Goal: Task Accomplishment & Management: Use online tool/utility

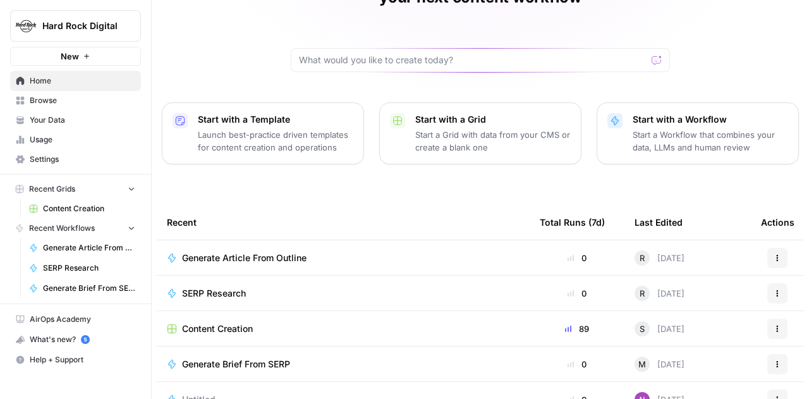
scroll to position [181, 0]
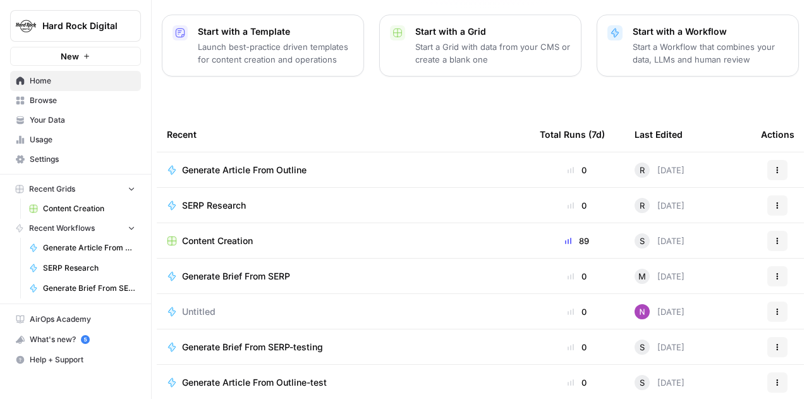
click at [57, 109] on link "Browse" at bounding box center [75, 100] width 131 height 20
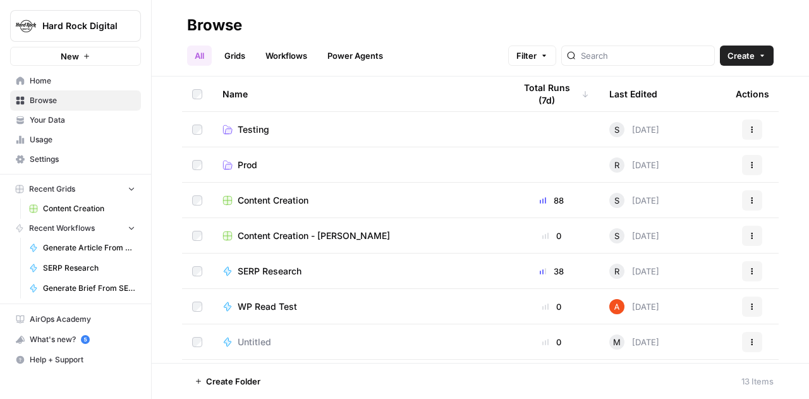
click at [50, 119] on span "Your Data" at bounding box center [83, 119] width 106 height 11
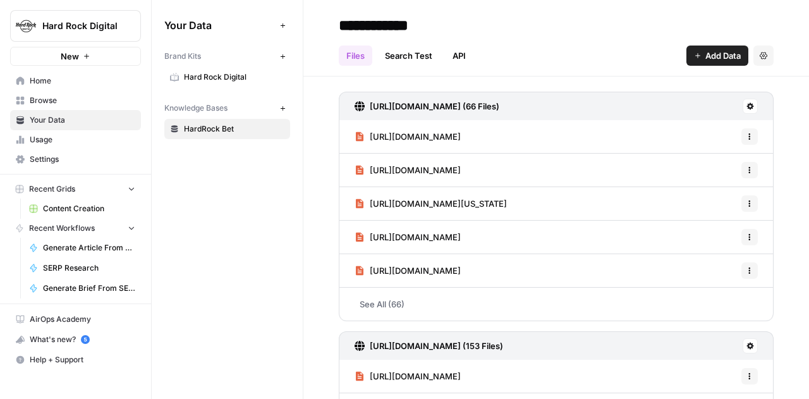
click at [52, 135] on span "Usage" at bounding box center [83, 139] width 106 height 11
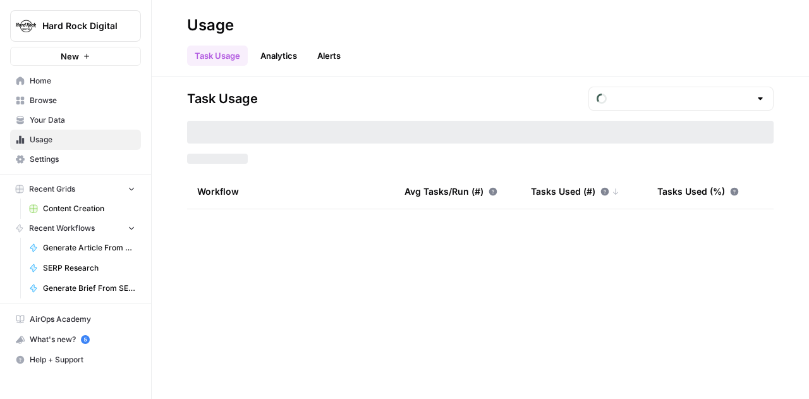
type input "August Tasks"
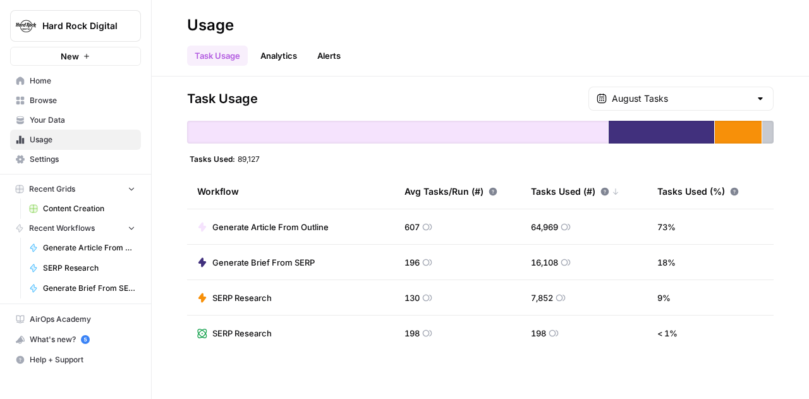
click at [53, 152] on link "Settings" at bounding box center [75, 159] width 131 height 20
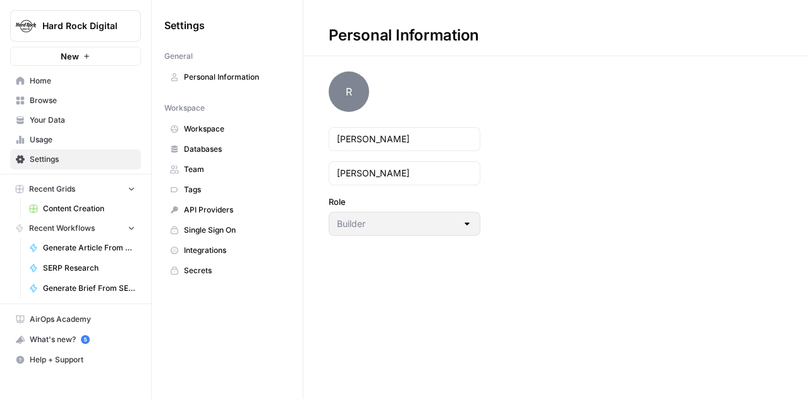
click at [52, 187] on span "Recent Grids" at bounding box center [52, 188] width 46 height 11
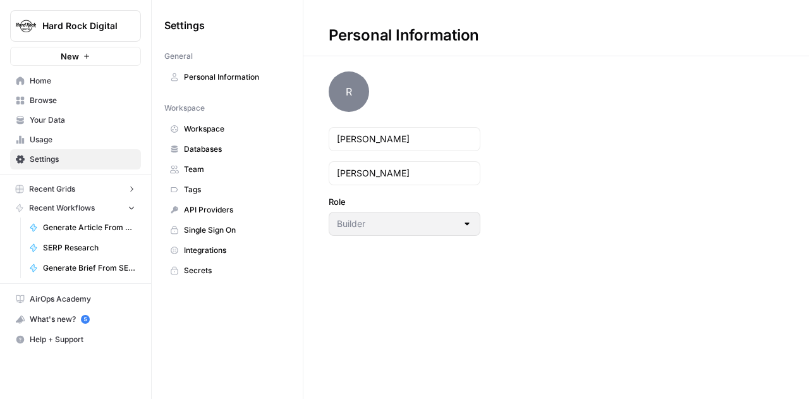
click at [52, 186] on span "Recent Grids" at bounding box center [52, 188] width 46 height 11
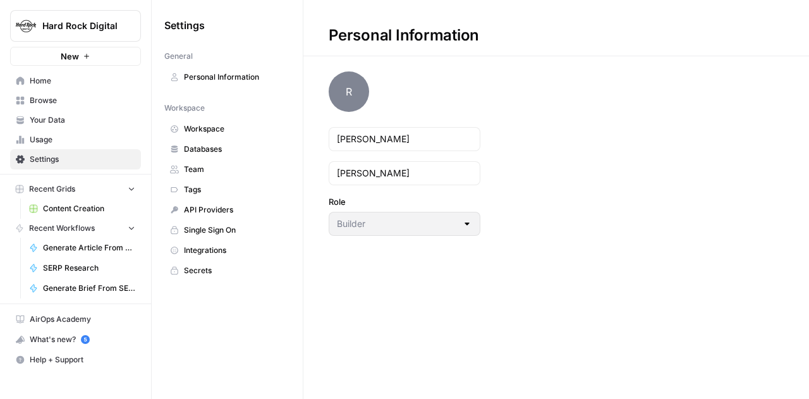
click at [57, 209] on span "Content Creation" at bounding box center [89, 208] width 92 height 11
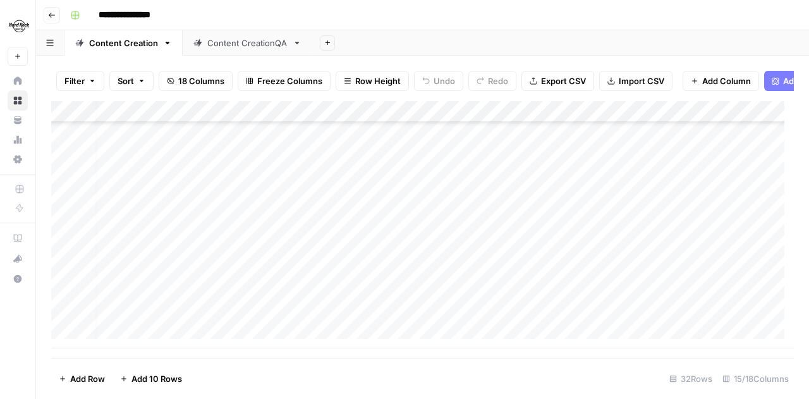
scroll to position [492, 7]
click at [310, 318] on div "Add Column" at bounding box center [422, 224] width 743 height 247
click at [364, 314] on div "Add Column" at bounding box center [422, 224] width 743 height 247
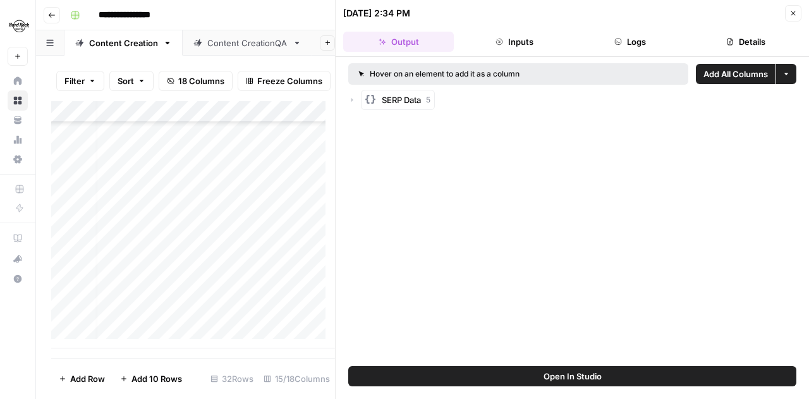
click at [501, 333] on button "Open In Studio" at bounding box center [572, 376] width 448 height 20
click at [720, 11] on icon "button" at bounding box center [793, 13] width 8 height 8
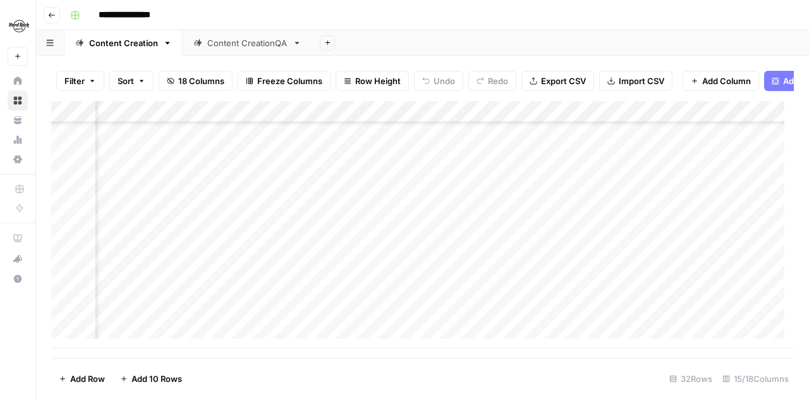
scroll to position [492, 329]
click at [509, 318] on div "Add Column" at bounding box center [422, 224] width 743 height 247
click at [425, 315] on div "Add Column" at bounding box center [422, 224] width 743 height 247
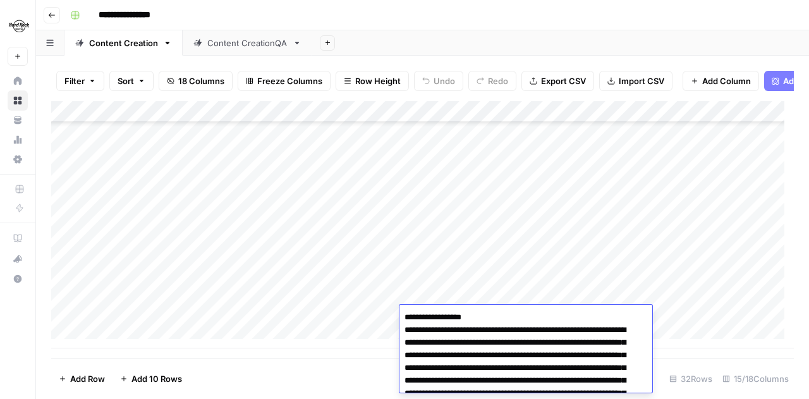
scroll to position [1134, 0]
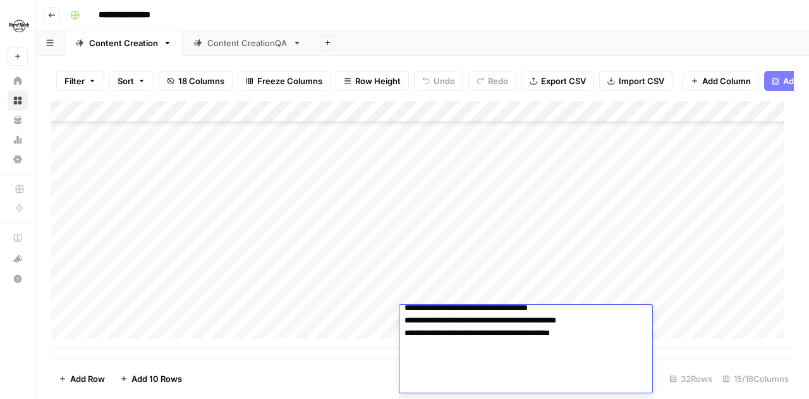
click at [386, 317] on div "Add Column" at bounding box center [422, 224] width 743 height 247
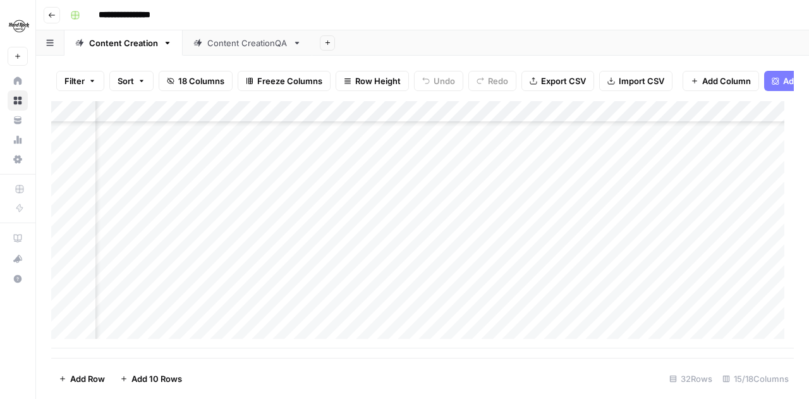
scroll to position [492, 0]
click at [111, 333] on div "Add Column" at bounding box center [422, 224] width 743 height 247
type textarea "**********"
click at [344, 318] on div "Add Column" at bounding box center [422, 224] width 743 height 247
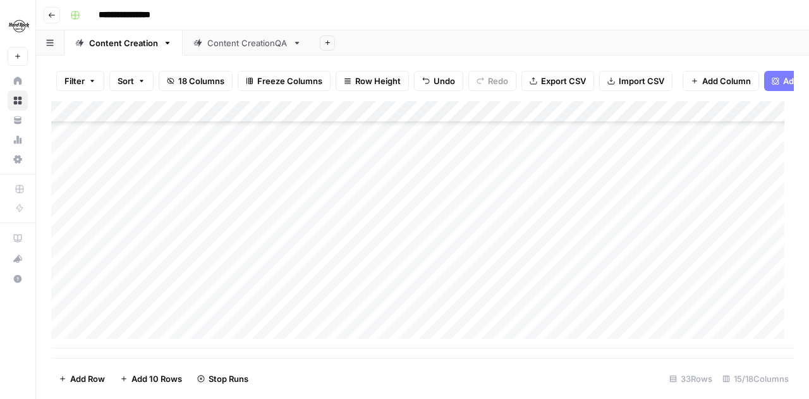
click at [112, 333] on div "Add Column" at bounding box center [422, 224] width 743 height 247
click at [199, 315] on textarea at bounding box center [196, 317] width 202 height 18
paste textarea "**********"
type textarea "**********"
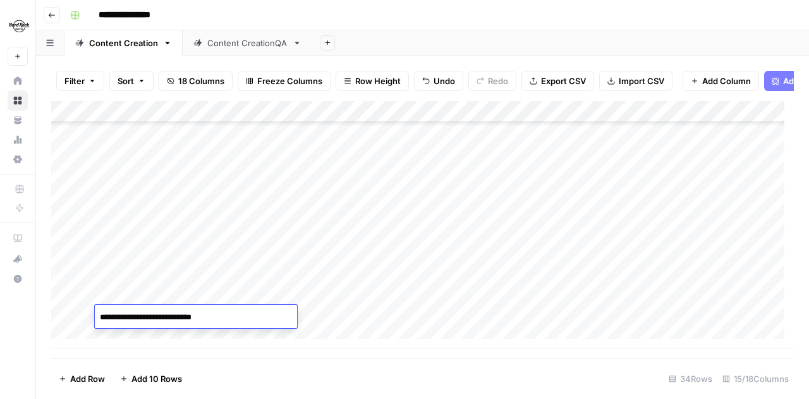
click at [341, 317] on div "Add Column" at bounding box center [422, 224] width 743 height 247
click at [110, 333] on div "Add Column" at bounding box center [422, 224] width 743 height 247
click at [159, 312] on textarea at bounding box center [196, 317] width 202 height 18
type textarea "**********"
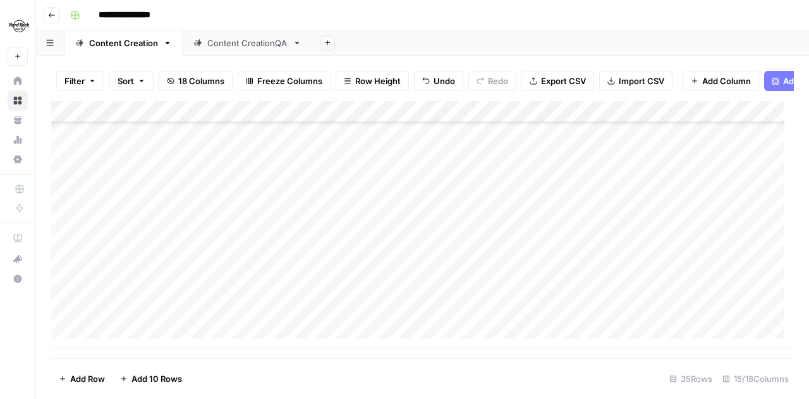
click at [336, 319] on div "Add Column" at bounding box center [422, 224] width 743 height 247
click at [217, 312] on div "Add Column" at bounding box center [422, 224] width 743 height 247
click at [330, 314] on div "Add Column" at bounding box center [422, 224] width 743 height 247
click at [129, 333] on div "Add Column" at bounding box center [422, 224] width 743 height 247
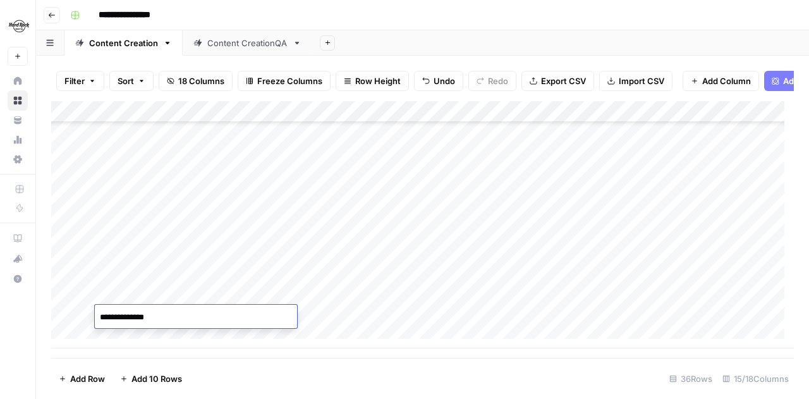
type textarea "**********"
click at [148, 333] on div "Add Column" at bounding box center [422, 224] width 743 height 247
click at [325, 296] on div "Add Column" at bounding box center [422, 224] width 743 height 247
click at [341, 317] on div "Add Column" at bounding box center [422, 224] width 743 height 247
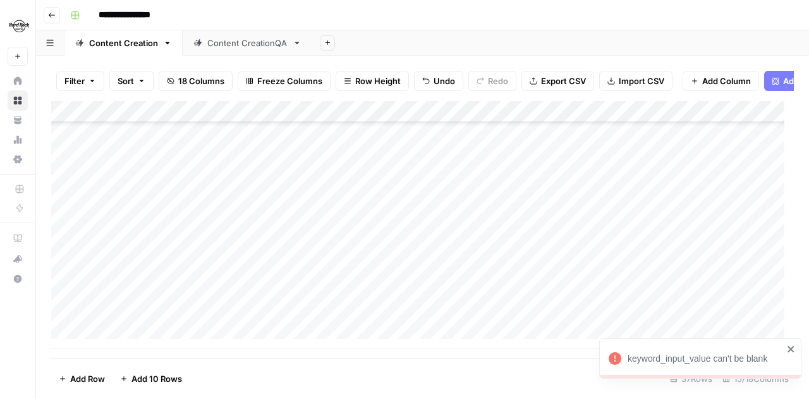
click at [166, 313] on div "Add Column" at bounding box center [422, 224] width 743 height 247
click at [233, 315] on div "Add Column" at bounding box center [422, 224] width 743 height 247
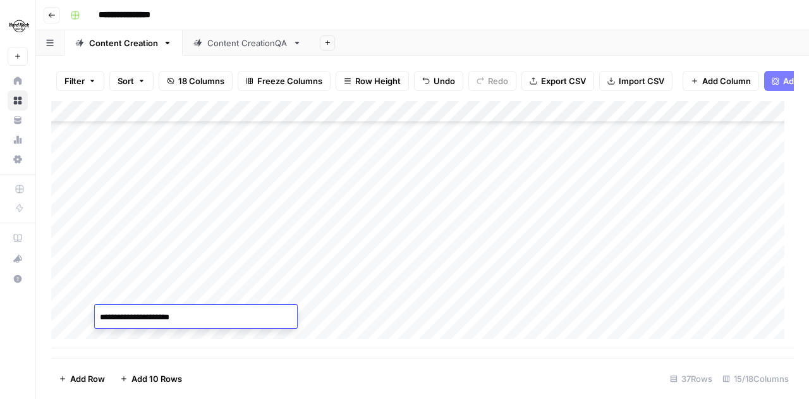
type textarea "**********"
click at [325, 315] on div "Add Column" at bounding box center [422, 224] width 743 height 247
click at [461, 198] on div "Add Column" at bounding box center [422, 224] width 743 height 247
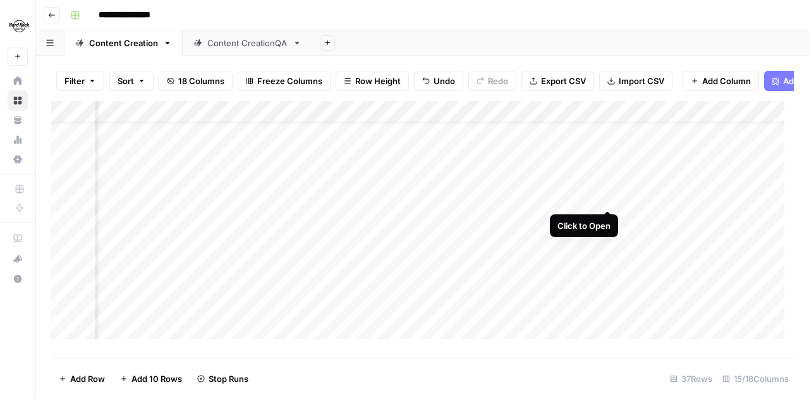
click at [610, 198] on div "Add Column" at bounding box center [422, 224] width 743 height 247
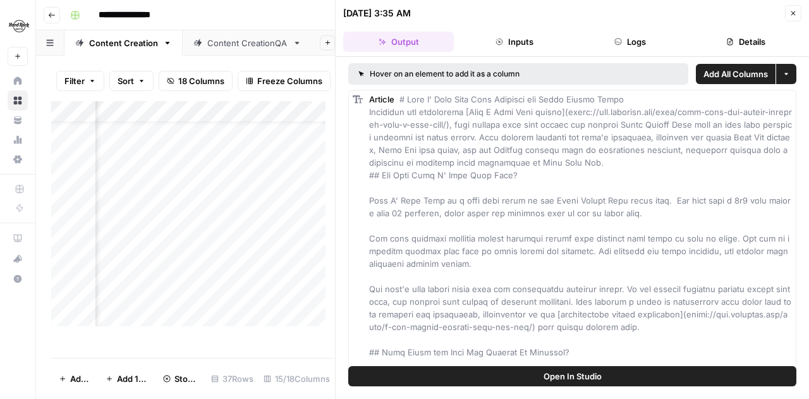
click at [720, 12] on icon "button" at bounding box center [793, 13] width 8 height 8
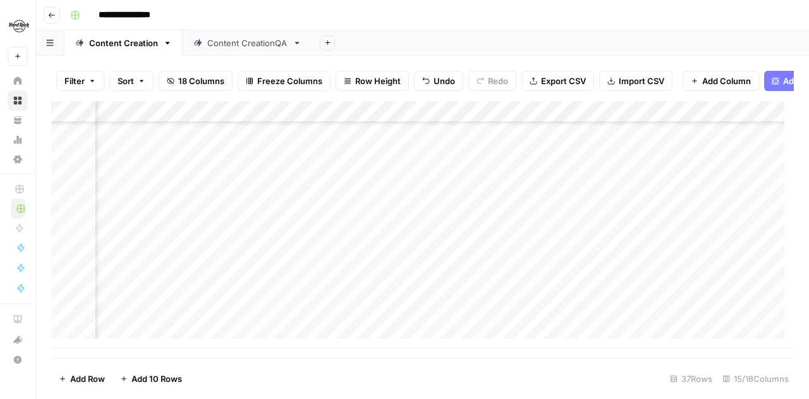
scroll to position [599, 427]
click at [363, 209] on div "Add Column" at bounding box center [422, 224] width 743 height 247
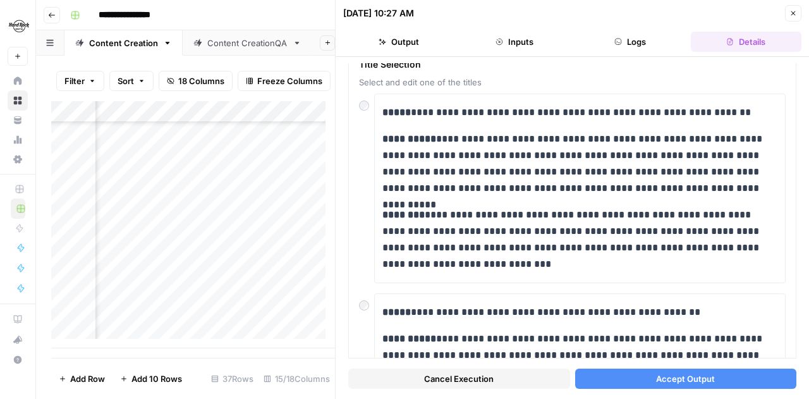
scroll to position [63, 0]
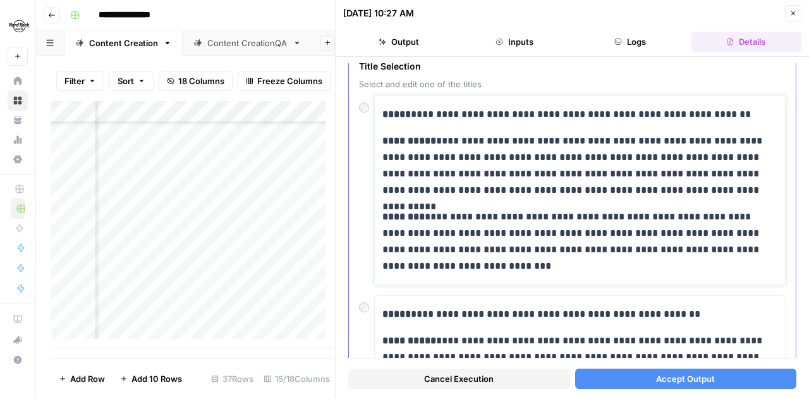
click at [689, 141] on p "**********" at bounding box center [575, 166] width 386 height 66
drag, startPoint x: 689, startPoint y: 141, endPoint x: 645, endPoint y: 141, distance: 44.2
click at [645, 141] on p "**********" at bounding box center [575, 166] width 386 height 66
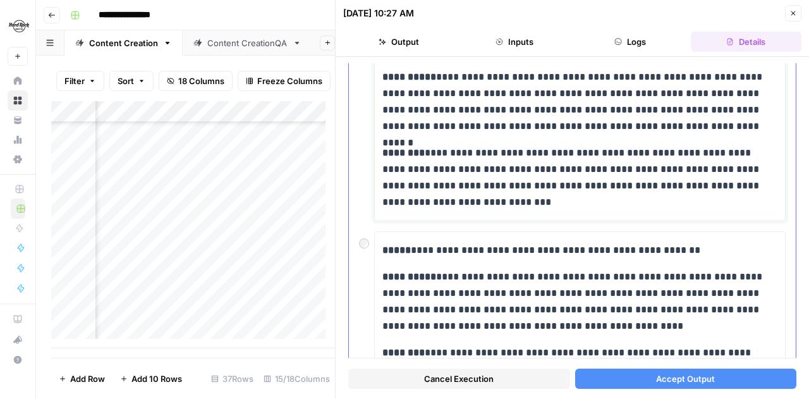
click at [535, 204] on p "**********" at bounding box center [575, 178] width 386 height 66
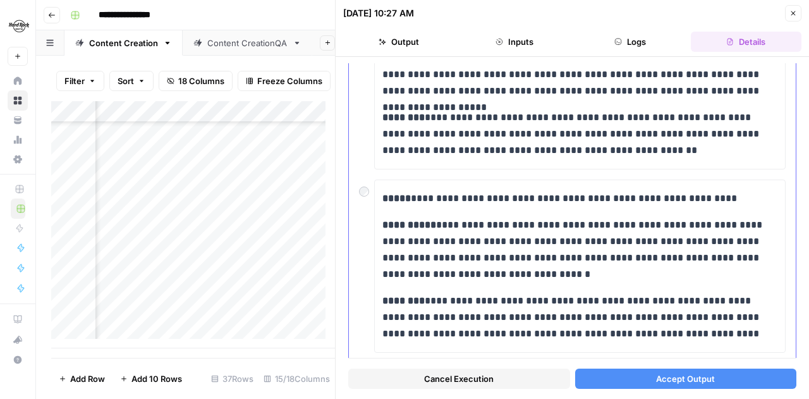
scroll to position [723, 0]
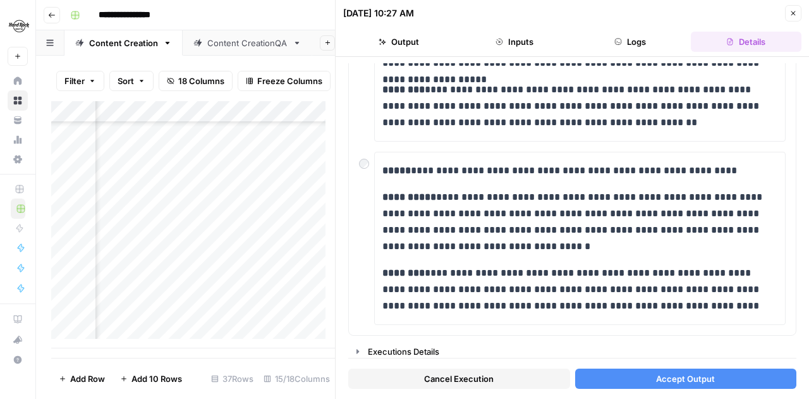
click at [624, 333] on button "Accept Output" at bounding box center [686, 378] width 222 height 20
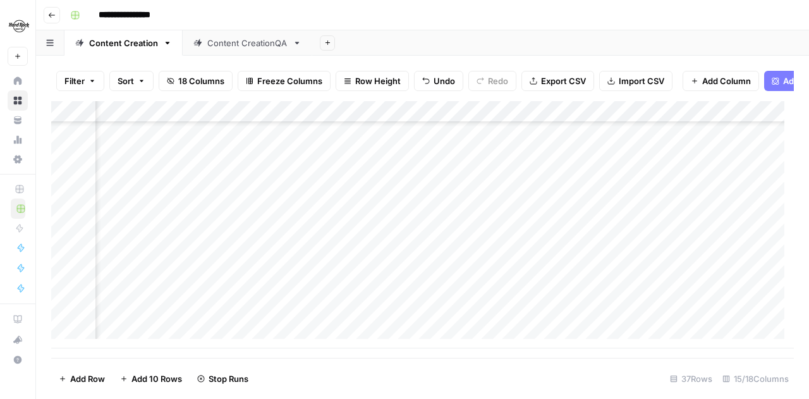
click at [411, 226] on div "Add Column" at bounding box center [422, 224] width 743 height 247
click at [410, 246] on div "Add Column" at bounding box center [422, 224] width 743 height 247
click at [451, 230] on div "Add Column" at bounding box center [422, 224] width 743 height 247
click at [463, 231] on div "Add Column" at bounding box center [422, 224] width 743 height 247
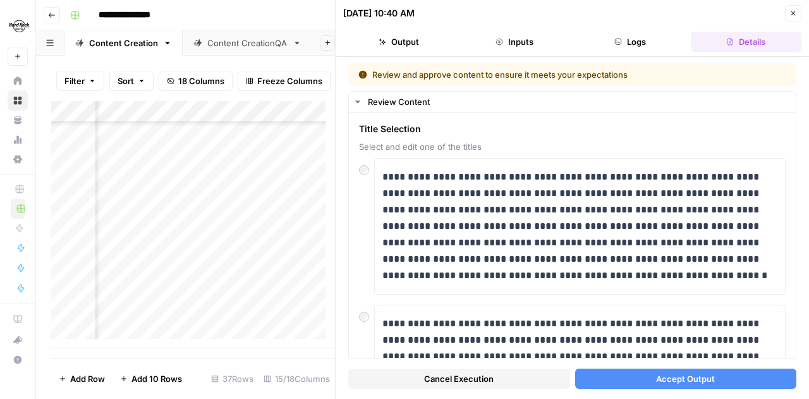
click at [415, 33] on button "Output" at bounding box center [398, 42] width 111 height 20
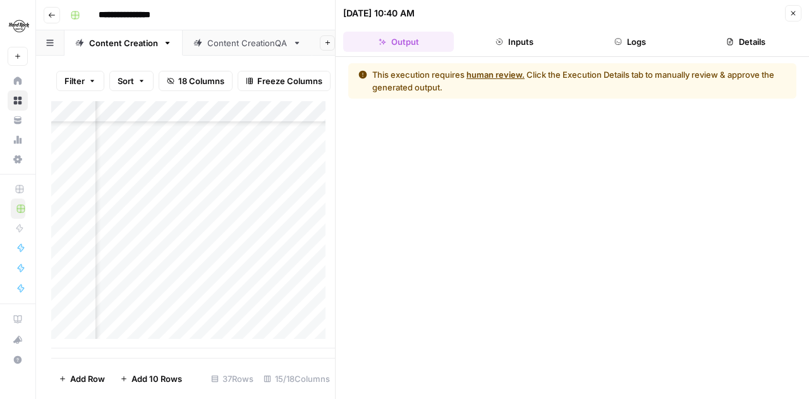
click at [505, 79] on button "human review." at bounding box center [495, 74] width 58 height 13
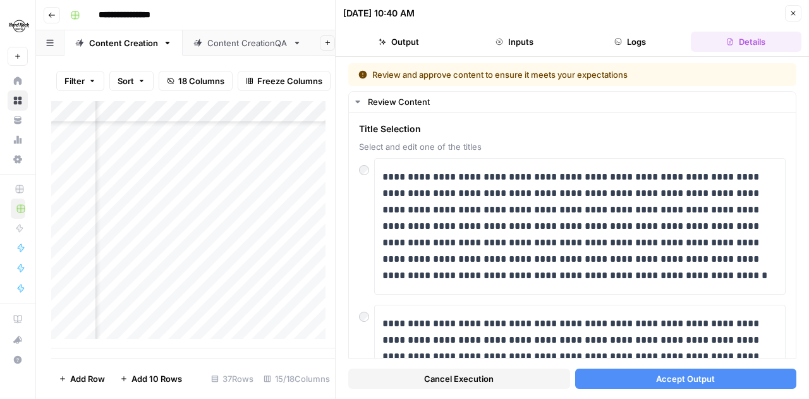
click at [641, 333] on button "Accept Output" at bounding box center [686, 378] width 222 height 20
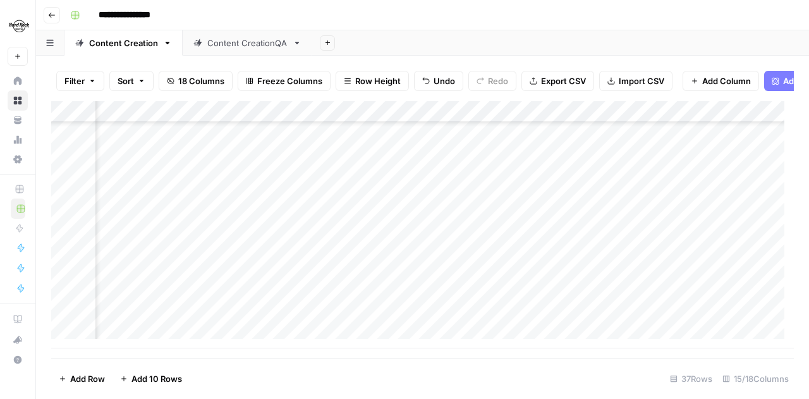
scroll to position [599, 976]
click at [581, 207] on div "Add Column" at bounding box center [422, 224] width 743 height 247
click at [461, 255] on div "Add Column" at bounding box center [422, 224] width 743 height 247
click at [461, 251] on div "Add Column" at bounding box center [422, 224] width 743 height 247
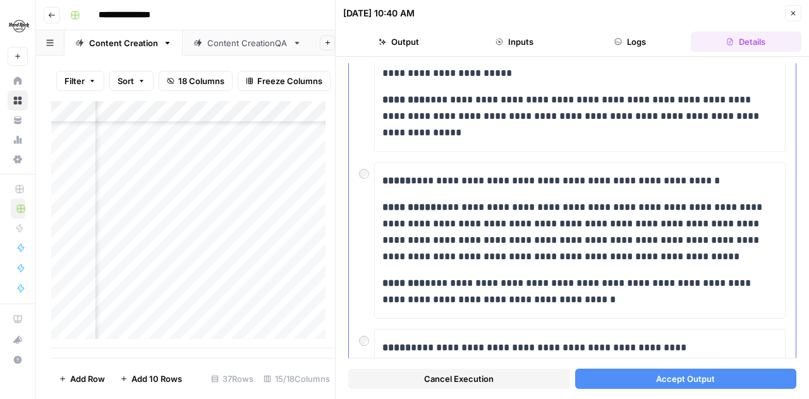
scroll to position [253, 0]
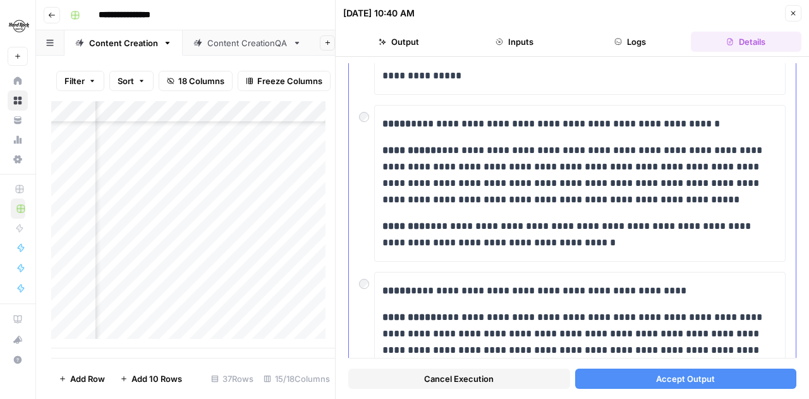
click at [366, 120] on div at bounding box center [366, 114] width 15 height 18
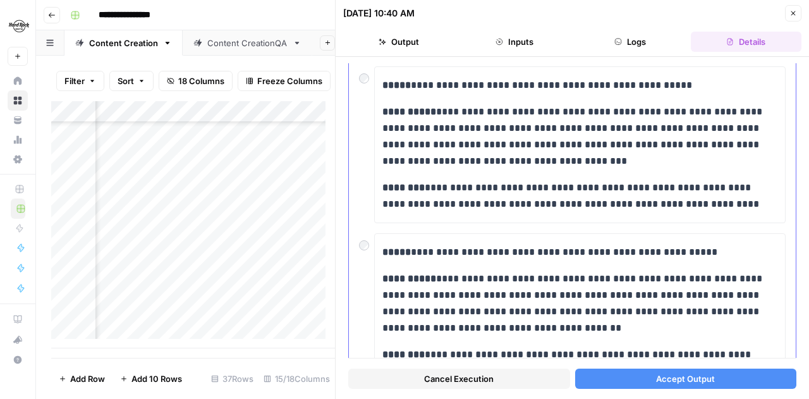
scroll to position [690, 0]
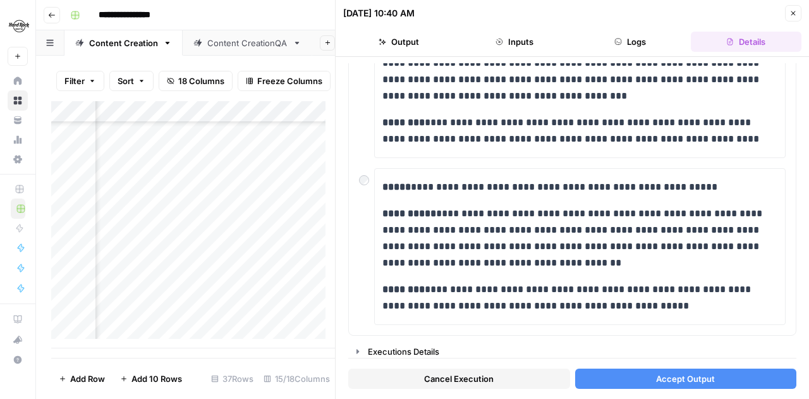
click at [657, 333] on span "Accept Output" at bounding box center [685, 378] width 59 height 13
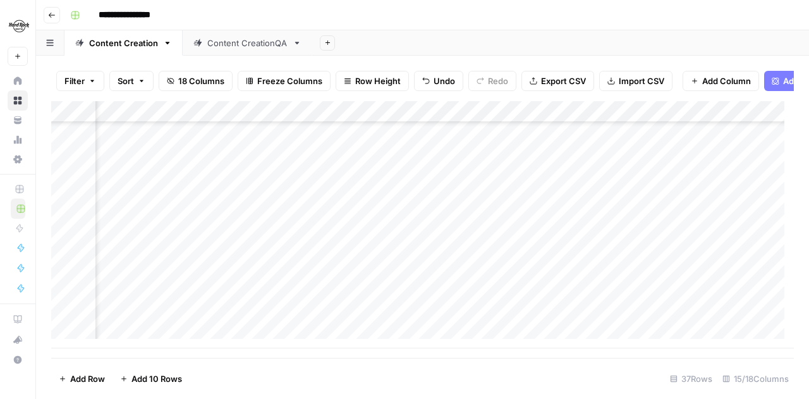
scroll to position [599, 0]
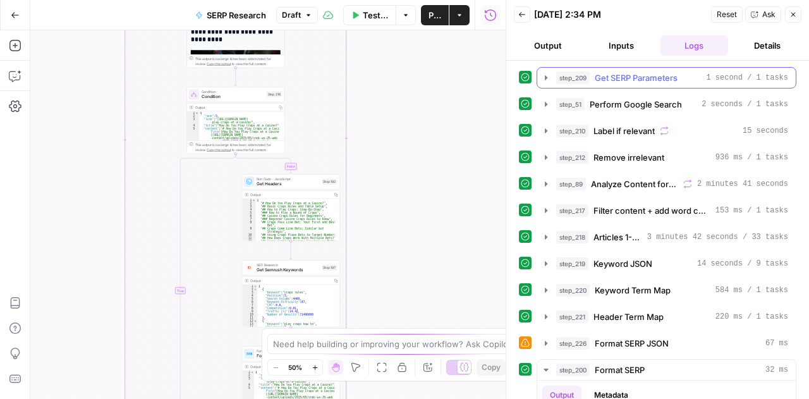
click at [635, 82] on span "Get SERP Parameters" at bounding box center [636, 77] width 83 height 13
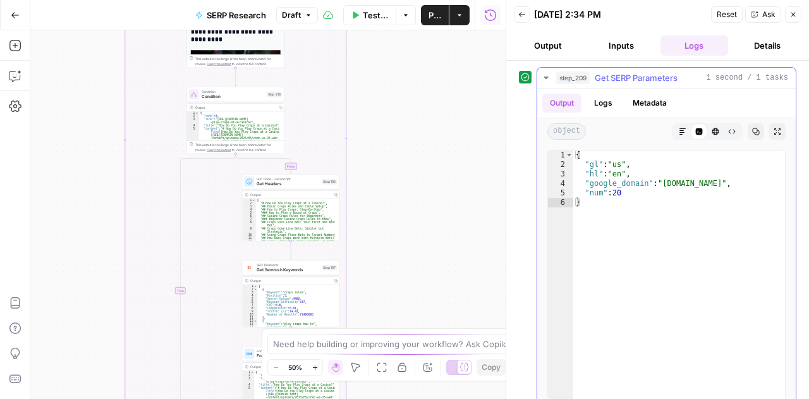
click at [635, 82] on span "Get SERP Parameters" at bounding box center [636, 77] width 83 height 13
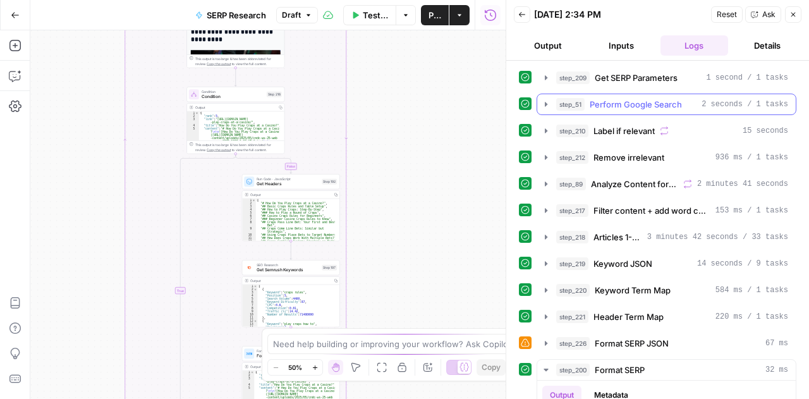
click at [627, 104] on span "Perform Google Search" at bounding box center [636, 104] width 92 height 13
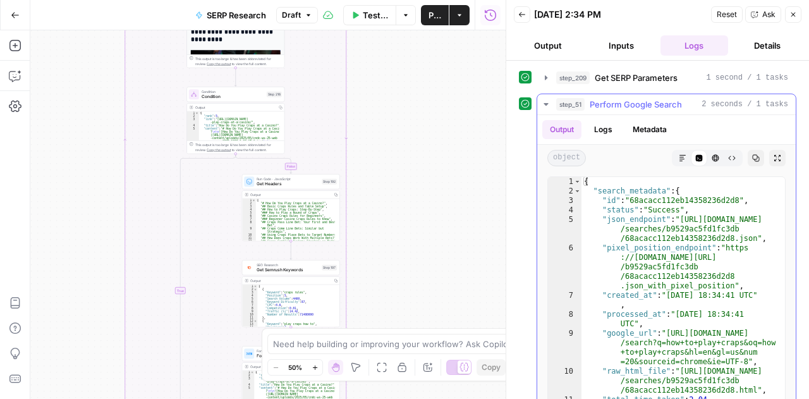
click at [607, 127] on button "Logs" at bounding box center [602, 129] width 33 height 19
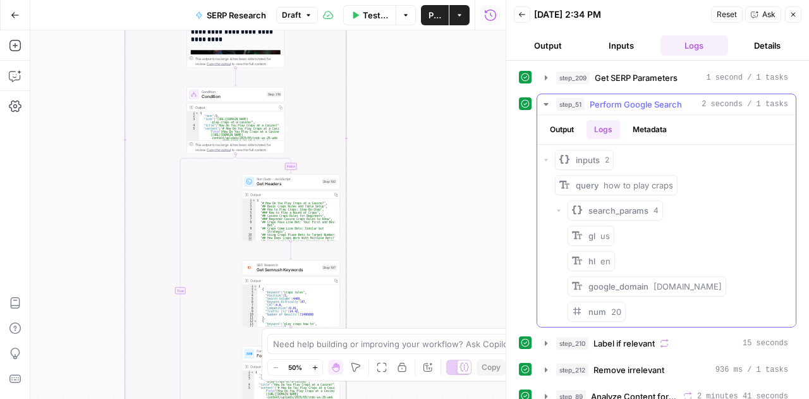
click at [635, 127] on button "Metadata" at bounding box center [649, 129] width 49 height 19
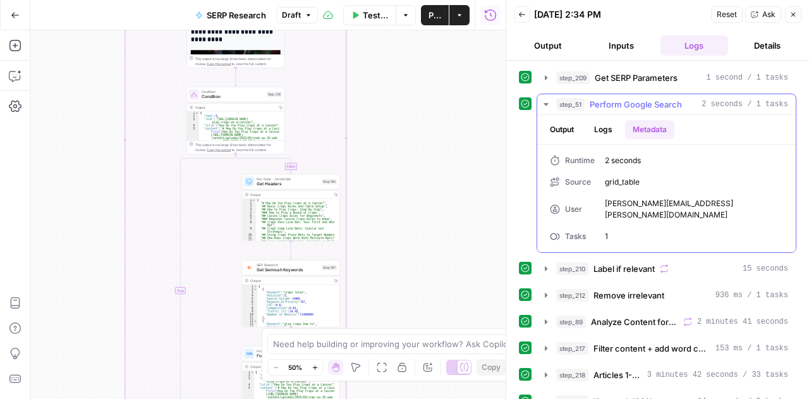
click at [572, 128] on button "Output" at bounding box center [561, 129] width 39 height 19
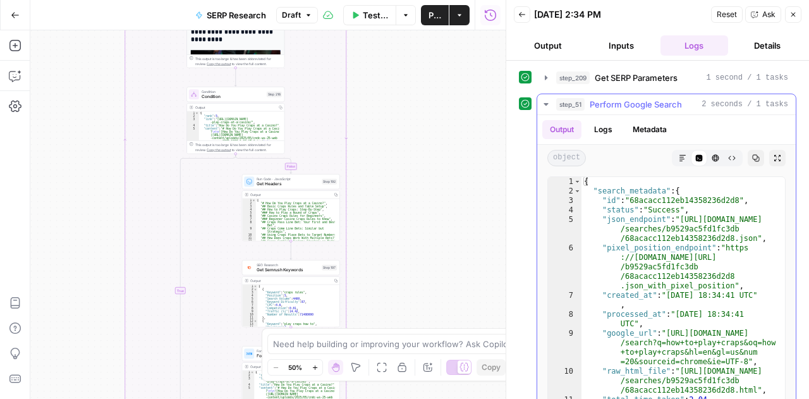
click at [638, 106] on span "Perform Google Search" at bounding box center [636, 104] width 92 height 13
